Goal: Task Accomplishment & Management: Use online tool/utility

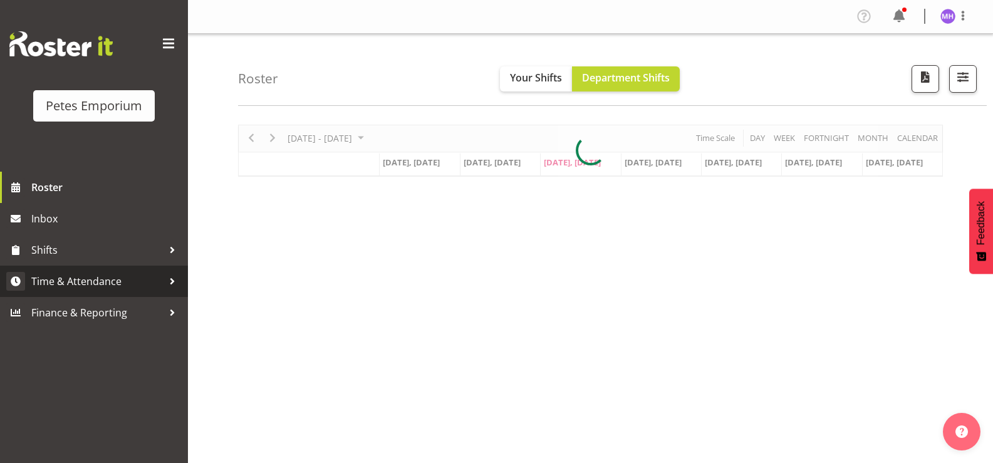
click at [83, 286] on span "Time & Attendance" at bounding box center [97, 281] width 132 height 19
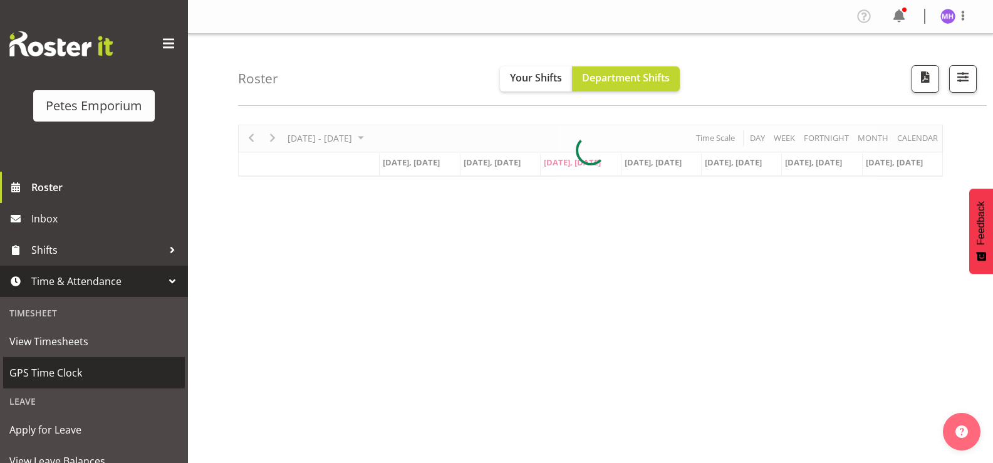
click at [57, 375] on span "GPS Time Clock" at bounding box center [93, 372] width 169 height 19
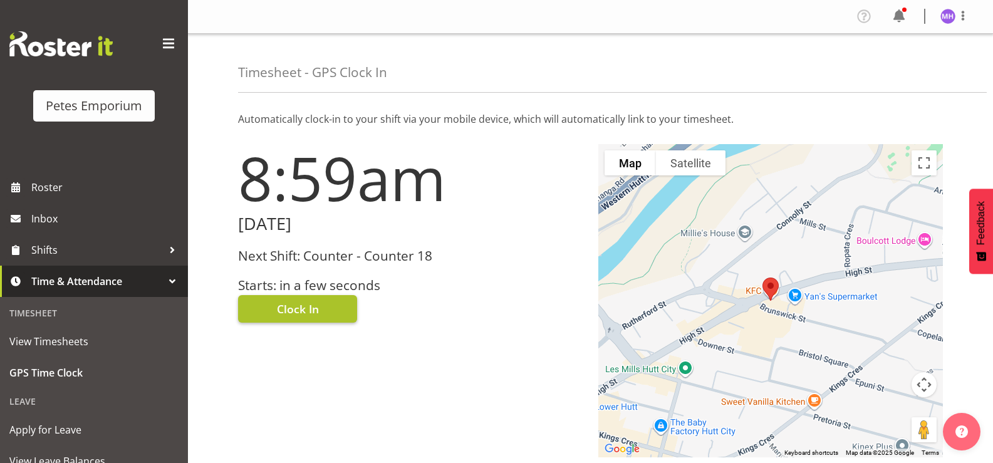
click at [279, 319] on button "Clock In" at bounding box center [297, 309] width 119 height 28
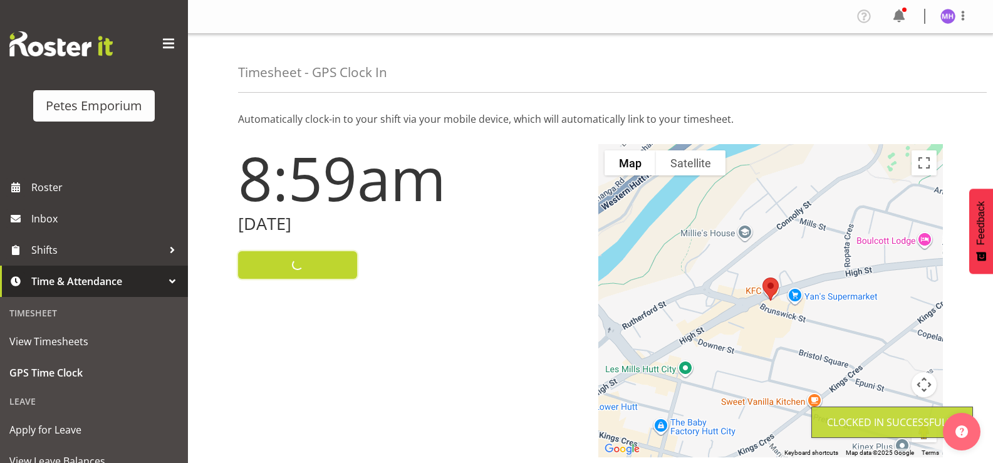
click at [948, 22] on img at bounding box center [947, 16] width 15 height 15
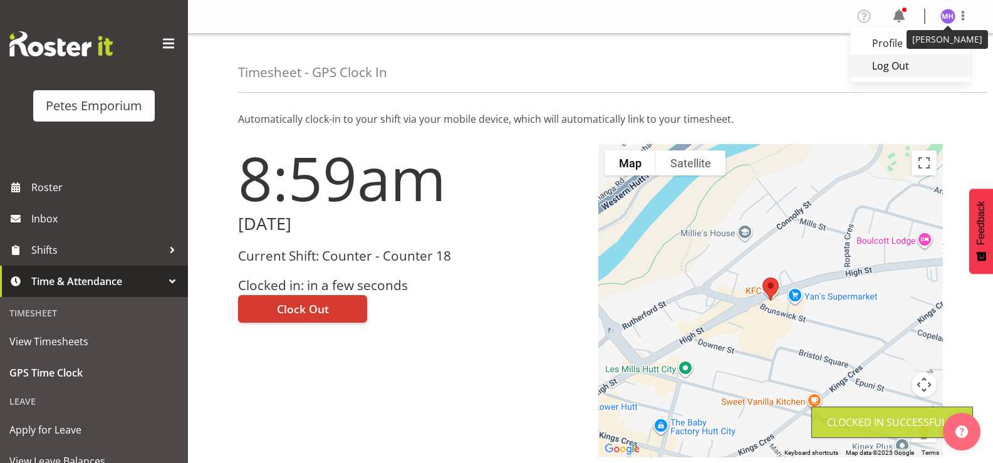
click at [893, 75] on link "Log Out" at bounding box center [910, 66] width 120 height 23
